Goal: Transaction & Acquisition: Subscribe to service/newsletter

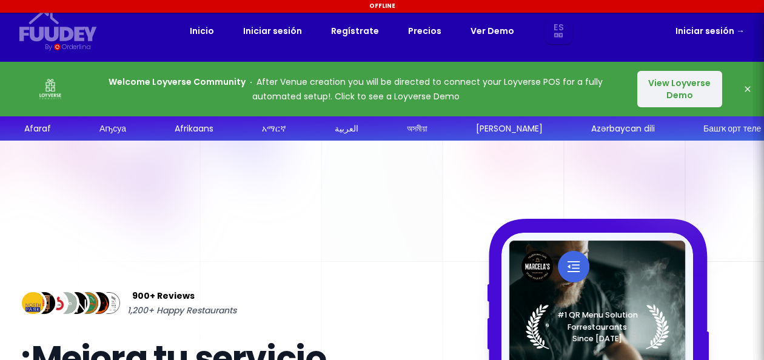
select select "es"
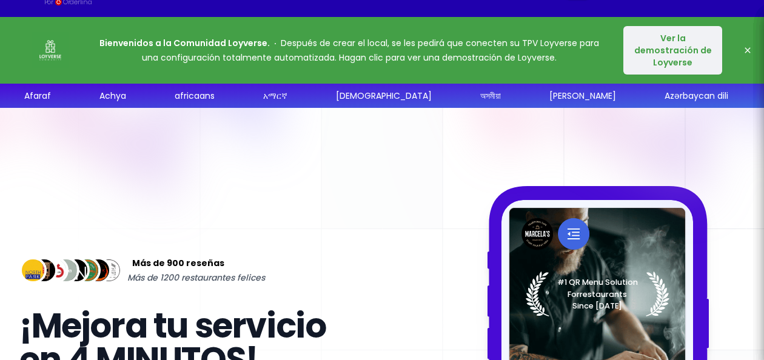
scroll to position [45, 0]
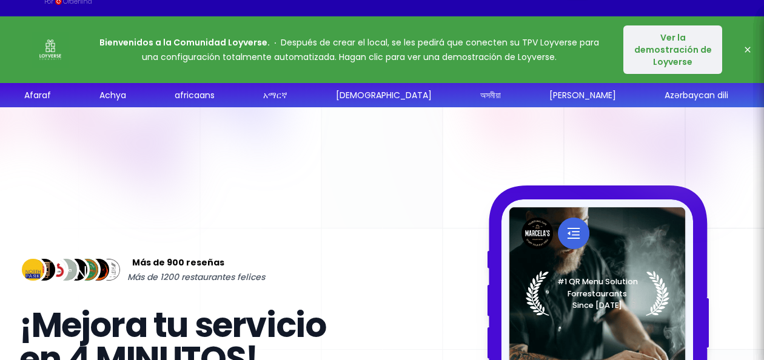
click at [653, 59] on button "Ver la demostración de Loyverse" at bounding box center [672, 49] width 99 height 48
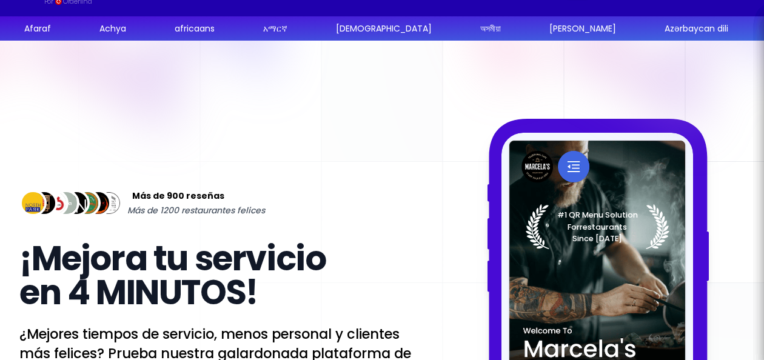
select select "es"
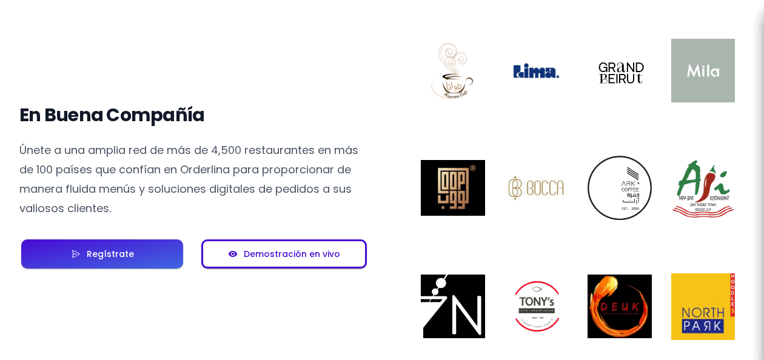
scroll to position [918, 0]
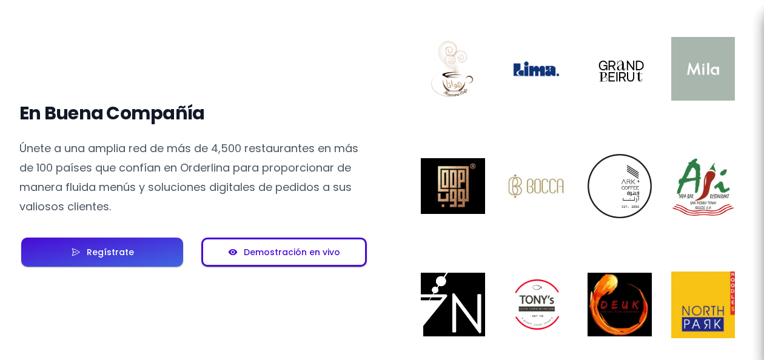
click at [151, 242] on button "Regístrate" at bounding box center [102, 252] width 162 height 29
select select "es"
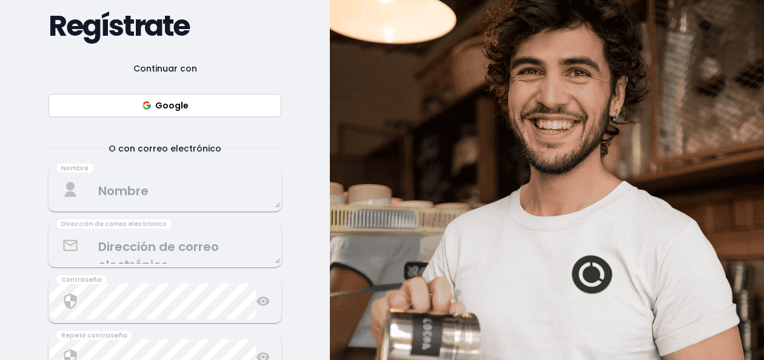
scroll to position [118, 0]
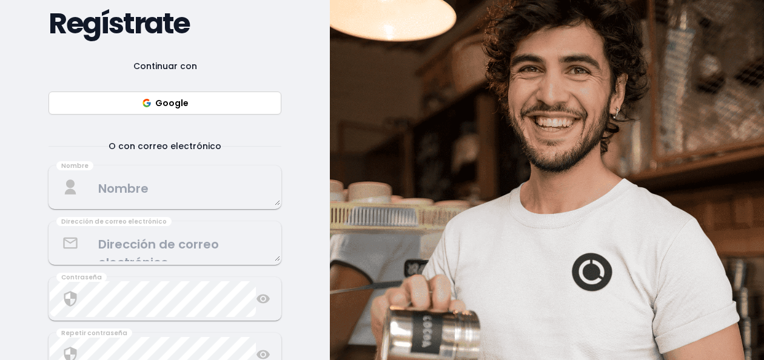
click at [181, 101] on font "Google" at bounding box center [171, 103] width 33 height 12
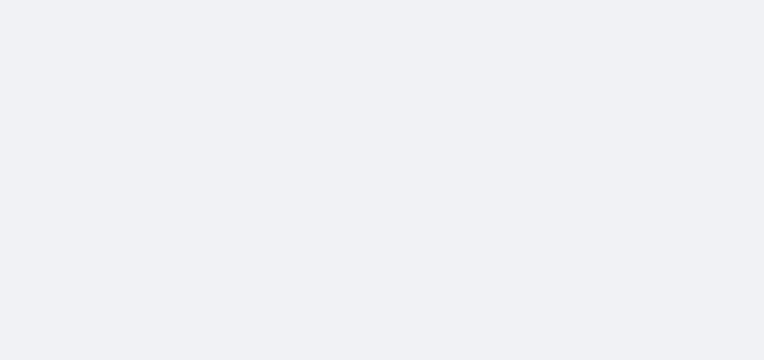
click at [449, 106] on div at bounding box center [382, 180] width 764 height 360
